Goal: Task Accomplishment & Management: Use online tool/utility

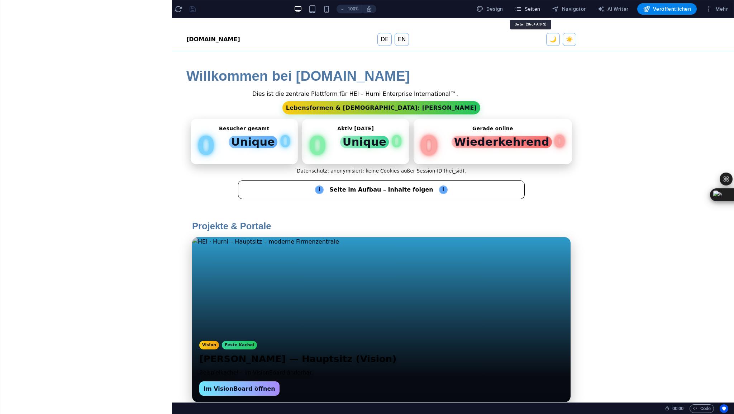
click at [537, 9] on span "Seiten" at bounding box center [528, 8] width 26 height 7
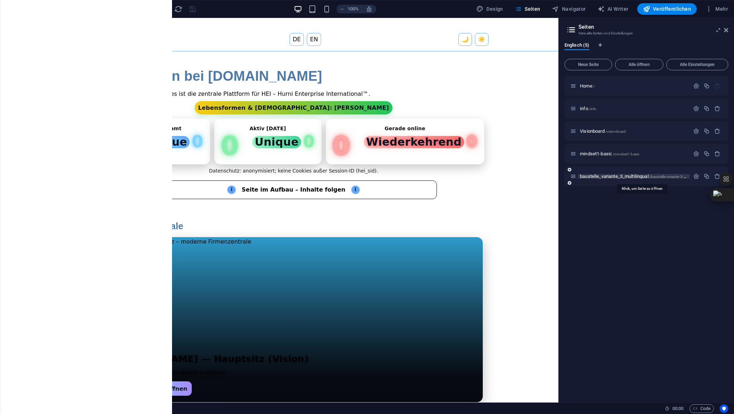
click at [602, 178] on span "baustelle_variante_3_multilingual /baustelle-variante-3-multilingual" at bounding box center [641, 175] width 122 height 5
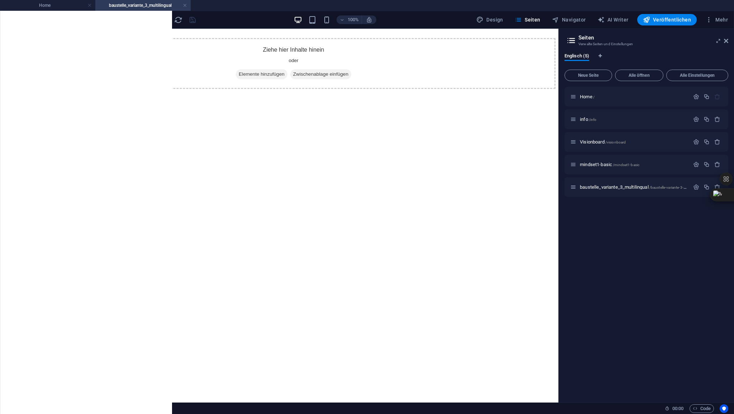
click at [21, 58] on span "Elemente" at bounding box center [14, 61] width 29 height 17
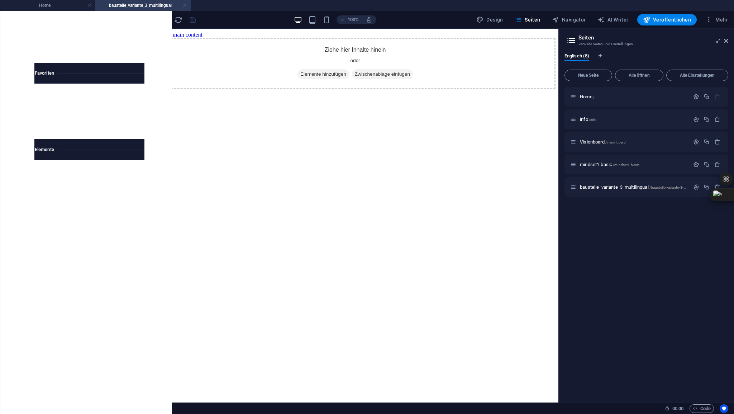
scroll to position [76, 0]
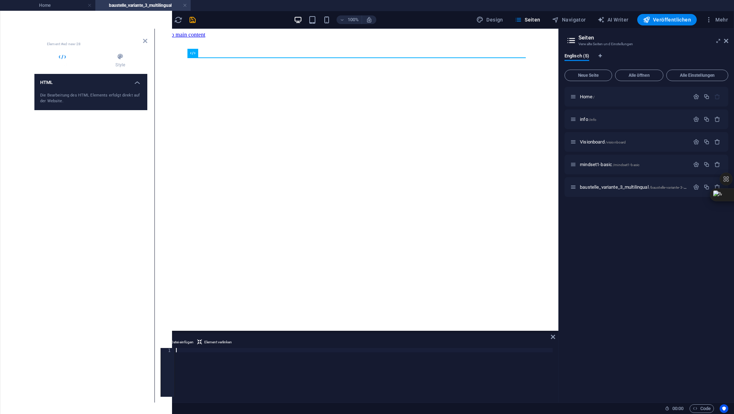
click at [185, 348] on div at bounding box center [364, 376] width 378 height 57
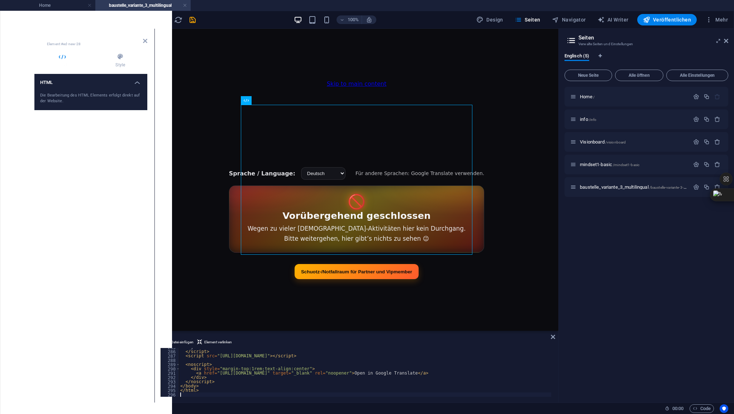
click at [144, 44] on header "HTML Element #ed-new-28" at bounding box center [90, 38] width 113 height 19
click at [144, 43] on icon at bounding box center [145, 41] width 4 height 6
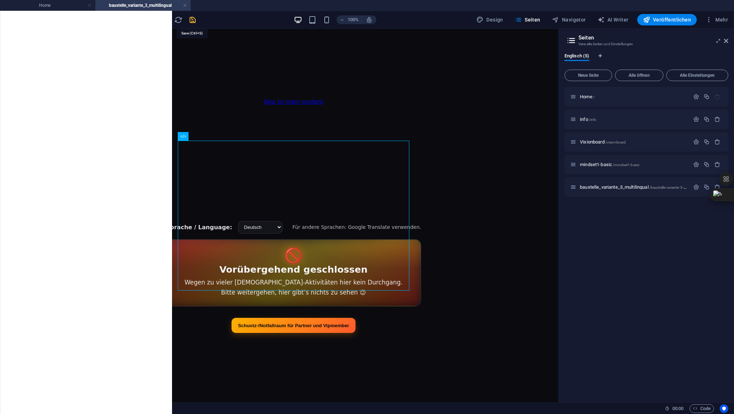
click at [192, 20] on icon "save" at bounding box center [192, 20] width 8 height 8
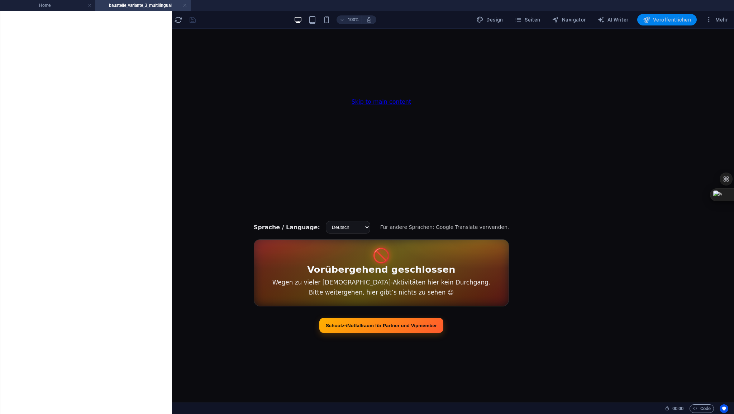
click at [664, 21] on span "Veröffentlichen" at bounding box center [667, 19] width 48 height 7
